Goal: Task Accomplishment & Management: Manage account settings

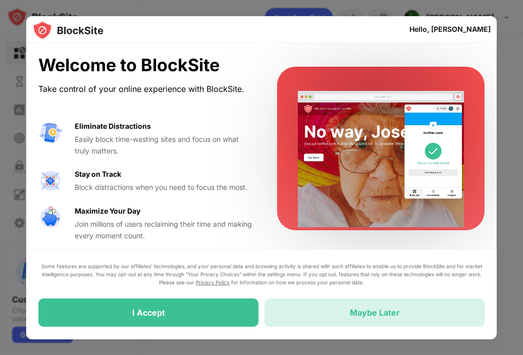
click at [306, 313] on div "Maybe Later" at bounding box center [375, 313] width 220 height 28
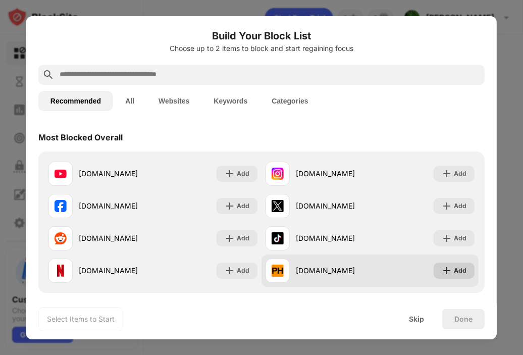
click at [442, 273] on img at bounding box center [447, 271] width 10 height 10
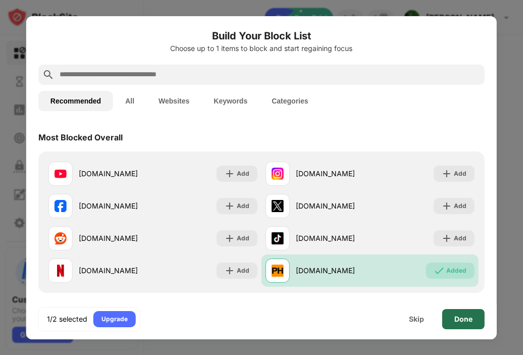
click at [460, 316] on div "Done" at bounding box center [463, 319] width 18 height 8
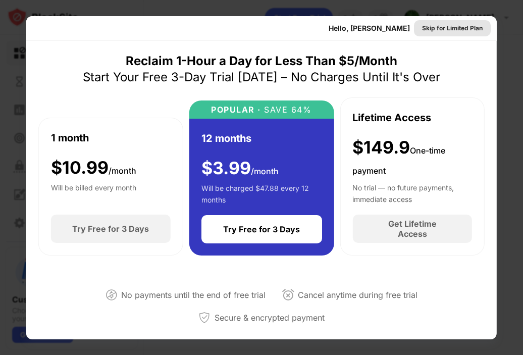
click at [465, 31] on div "Skip for Limited Plan" at bounding box center [452, 28] width 61 height 10
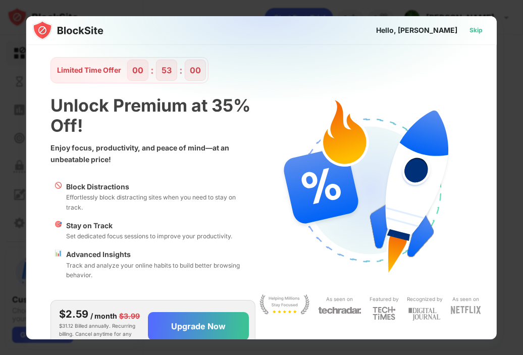
click at [475, 24] on div "Skip" at bounding box center [476, 30] width 29 height 16
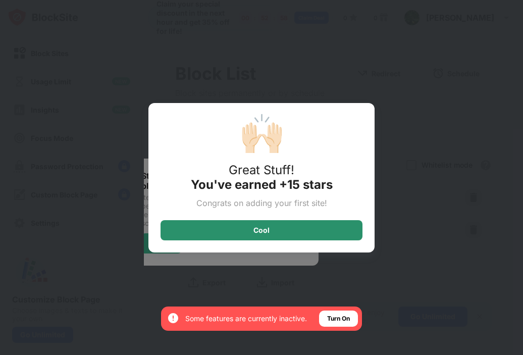
click at [275, 234] on div "Cool" at bounding box center [262, 230] width 202 height 20
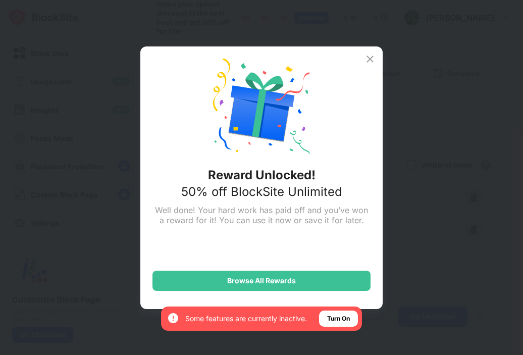
click at [369, 56] on img at bounding box center [370, 59] width 12 height 12
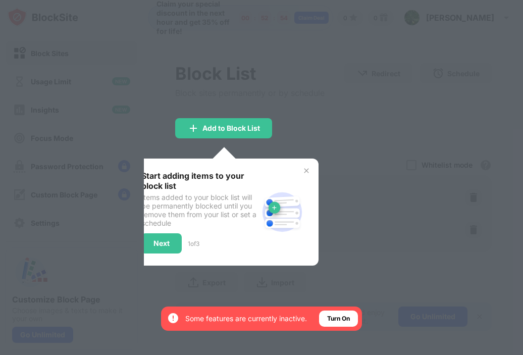
click at [307, 171] on img at bounding box center [306, 171] width 8 height 8
